Goal: Task Accomplishment & Management: Manage account settings

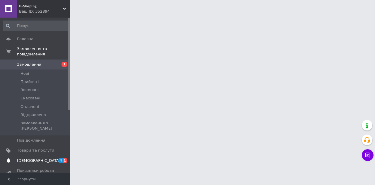
click at [34, 158] on span "[DEMOGRAPHIC_DATA]" at bounding box center [38, 160] width 43 height 5
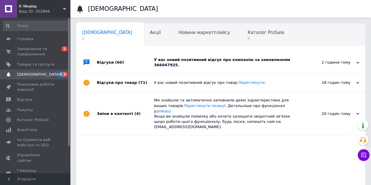
scroll to position [0, 2]
click at [298, 60] on div "У вас новий позитивний відгук про компанію за замовленням 366047925." at bounding box center [227, 62] width 147 height 11
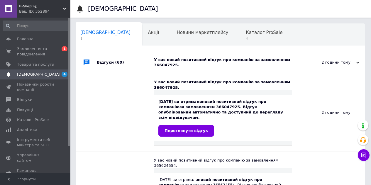
click at [298, 60] on div "У вас новий позитивний відгук про компанію за замовленням 366047925." at bounding box center [227, 62] width 147 height 11
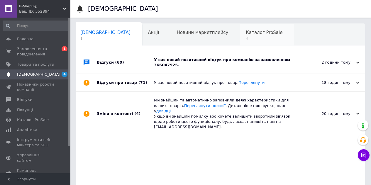
click at [246, 37] on span "4" at bounding box center [264, 38] width 37 height 4
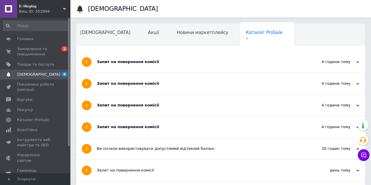
click at [173, 61] on div "Запит на повернення комісії" at bounding box center [199, 61] width 204 height 5
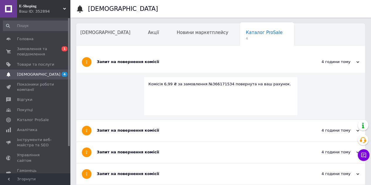
click at [173, 61] on div "Запит на повернення комісії" at bounding box center [199, 61] width 204 height 5
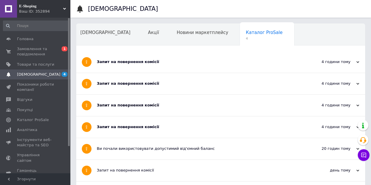
click at [177, 65] on div "Запит на повернення комісії" at bounding box center [199, 61] width 204 height 21
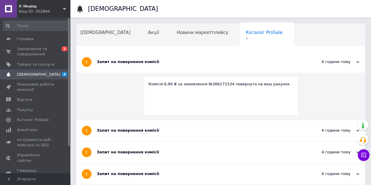
click at [240, 36] on div "Каталог ProSale 4" at bounding box center [267, 35] width 54 height 22
drag, startPoint x: 20, startPoint y: 50, endPoint x: 29, endPoint y: 40, distance: 13.7
click at [20, 51] on span "Замовлення та повідомлення" at bounding box center [35, 51] width 37 height 11
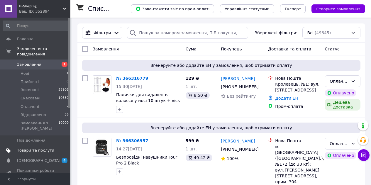
click at [41, 148] on span "Товари та послуги" at bounding box center [35, 150] width 37 height 5
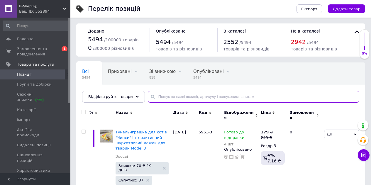
paste input "4243"
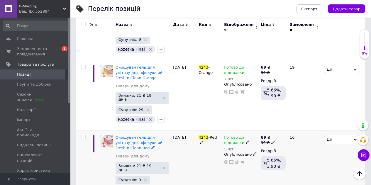
scroll to position [323, 0]
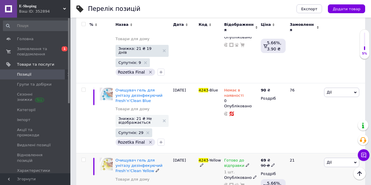
type input "4243"
click at [234, 158] on span "Готово до відправки" at bounding box center [234, 163] width 20 height 11
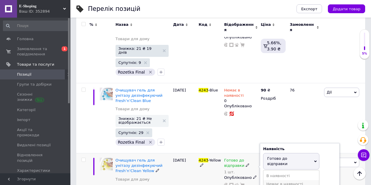
click at [270, 180] on li "Немає в наявності" at bounding box center [291, 184] width 56 height 8
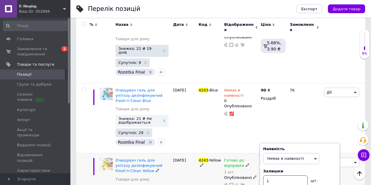
drag, startPoint x: 271, startPoint y: 167, endPoint x: 265, endPoint y: 168, distance: 5.6
click at [265, 175] on input "1" at bounding box center [285, 181] width 45 height 12
type input "0"
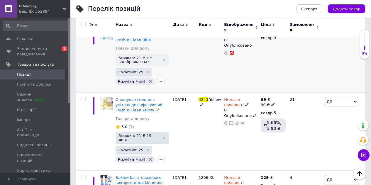
scroll to position [381, 0]
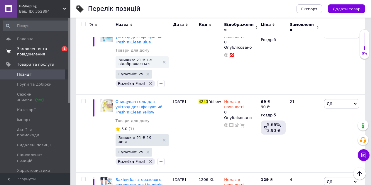
click at [31, 54] on span "Замовлення та повідомлення" at bounding box center [35, 51] width 37 height 11
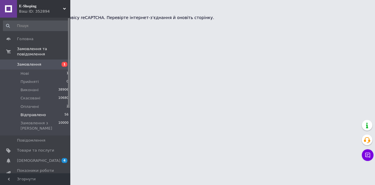
click at [32, 112] on span "Bідправлено" at bounding box center [34, 114] width 26 height 5
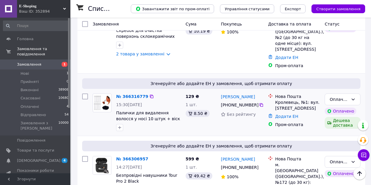
scroll to position [205, 0]
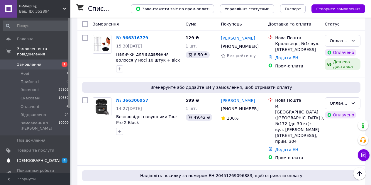
click at [33, 158] on span "[DEMOGRAPHIC_DATA]" at bounding box center [38, 160] width 43 height 5
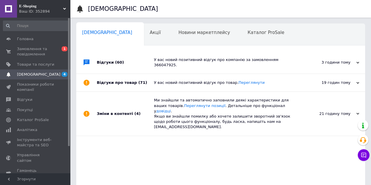
scroll to position [0, 2]
click at [28, 56] on span "Замовлення та повідомлення" at bounding box center [35, 51] width 37 height 11
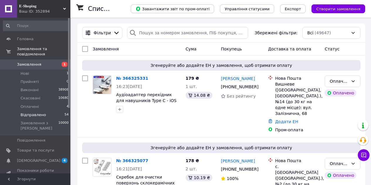
click at [30, 112] on span "Bідправлено" at bounding box center [34, 114] width 26 height 5
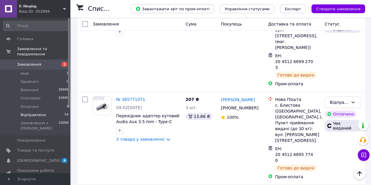
scroll to position [3645, 0]
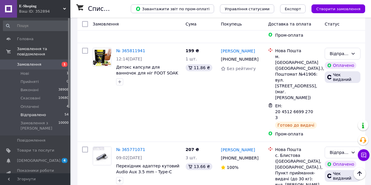
click at [339, 102] on li "Виконано" at bounding box center [342, 100] width 35 height 11
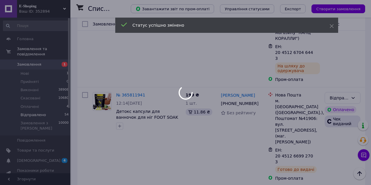
scroll to position [3557, 0]
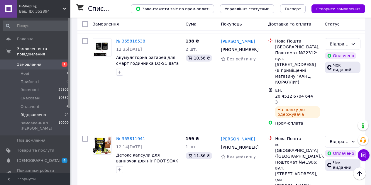
drag, startPoint x: 299, startPoint y: 132, endPoint x: 315, endPoint y: 132, distance: 16.1
drag, startPoint x: 298, startPoint y: 127, endPoint x: 304, endPoint y: 131, distance: 7.2
drag, startPoint x: 313, startPoint y: 133, endPoint x: 274, endPoint y: 132, distance: 38.4
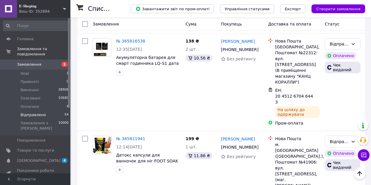
copy span "20 4512 6308 4186"
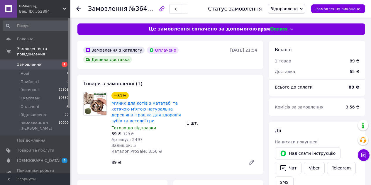
scroll to position [21, 0]
click at [290, 168] on button "Чат" at bounding box center [288, 168] width 27 height 12
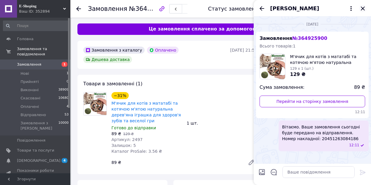
click at [363, 7] on icon "Закрити" at bounding box center [362, 8] width 7 height 7
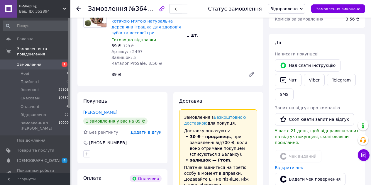
scroll to position [264, 0]
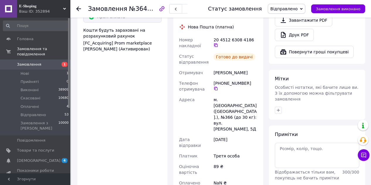
click at [218, 43] on icon at bounding box center [216, 45] width 5 height 5
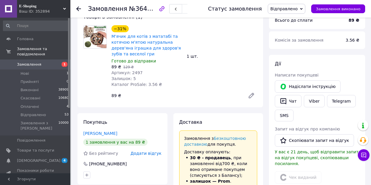
scroll to position [88, 0]
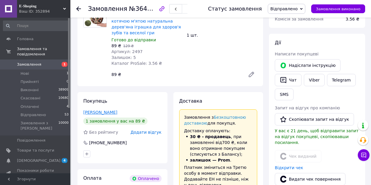
click at [96, 110] on link "[PERSON_NAME]" at bounding box center [100, 112] width 34 height 5
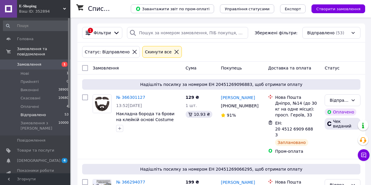
click at [27, 112] on span "Bідправлено" at bounding box center [34, 114] width 26 height 5
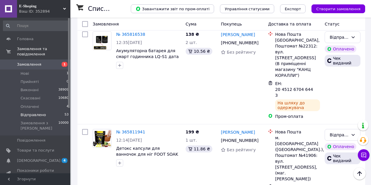
scroll to position [3476, 0]
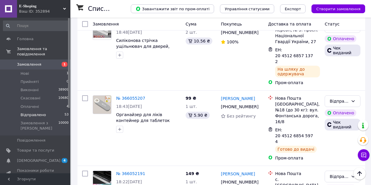
scroll to position [2303, 0]
